Goal: Information Seeking & Learning: Learn about a topic

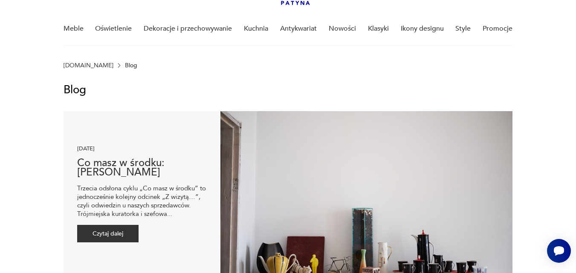
scroll to position [68, 0]
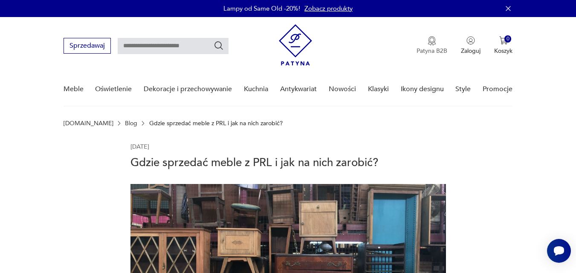
click at [432, 38] on img "button" at bounding box center [432, 40] width 9 height 9
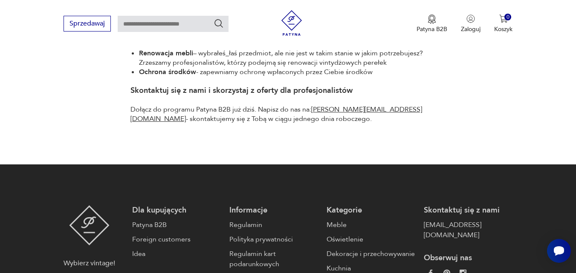
scroll to position [546, 0]
